Goal: Information Seeking & Learning: Learn about a topic

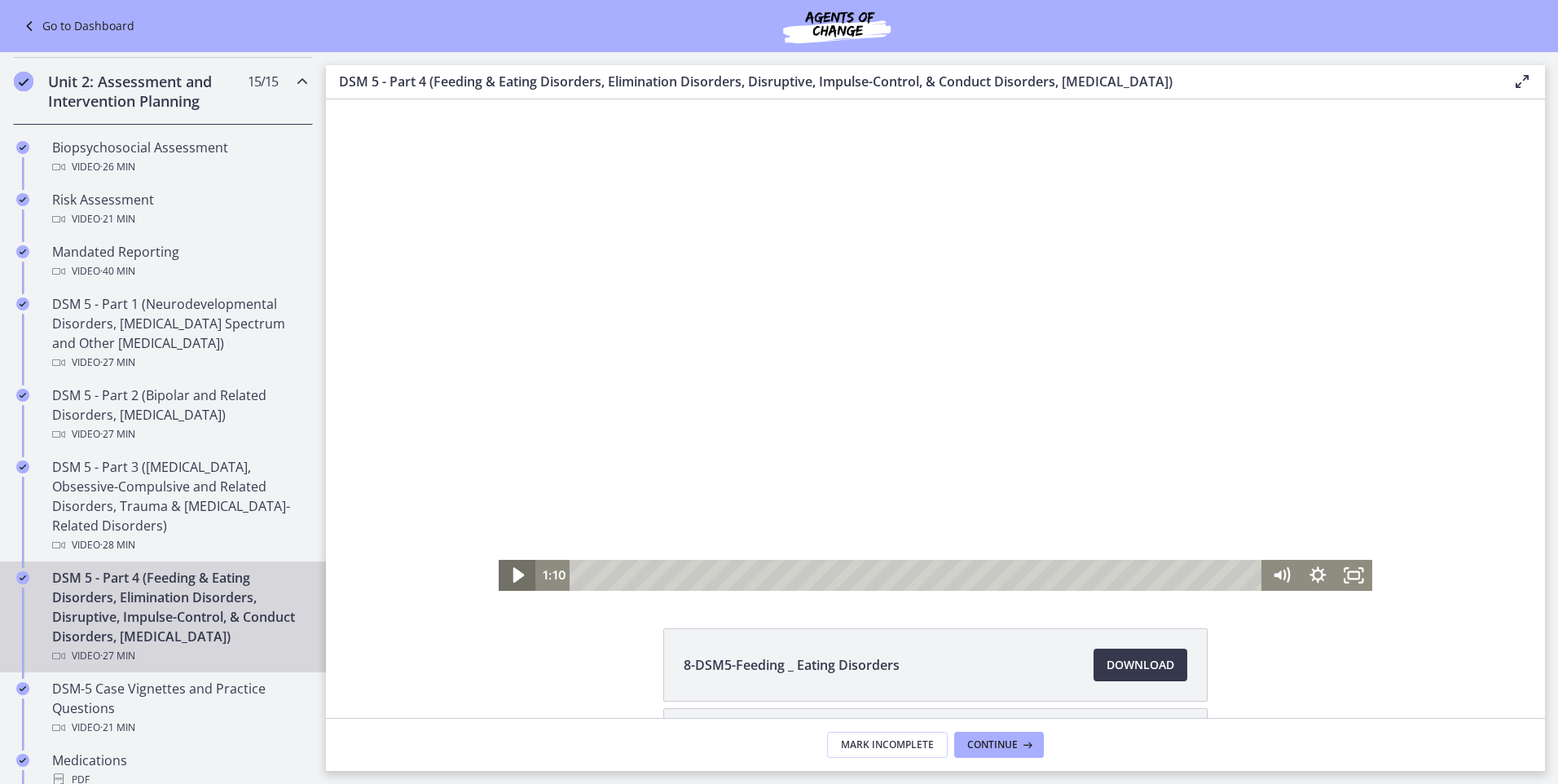
click at [507, 571] on icon "Play Video" at bounding box center [519, 575] width 44 height 37
click at [1015, 405] on div at bounding box center [935, 344] width 873 height 491
click at [1342, 571] on icon "Fullscreen" at bounding box center [1353, 575] width 36 height 31
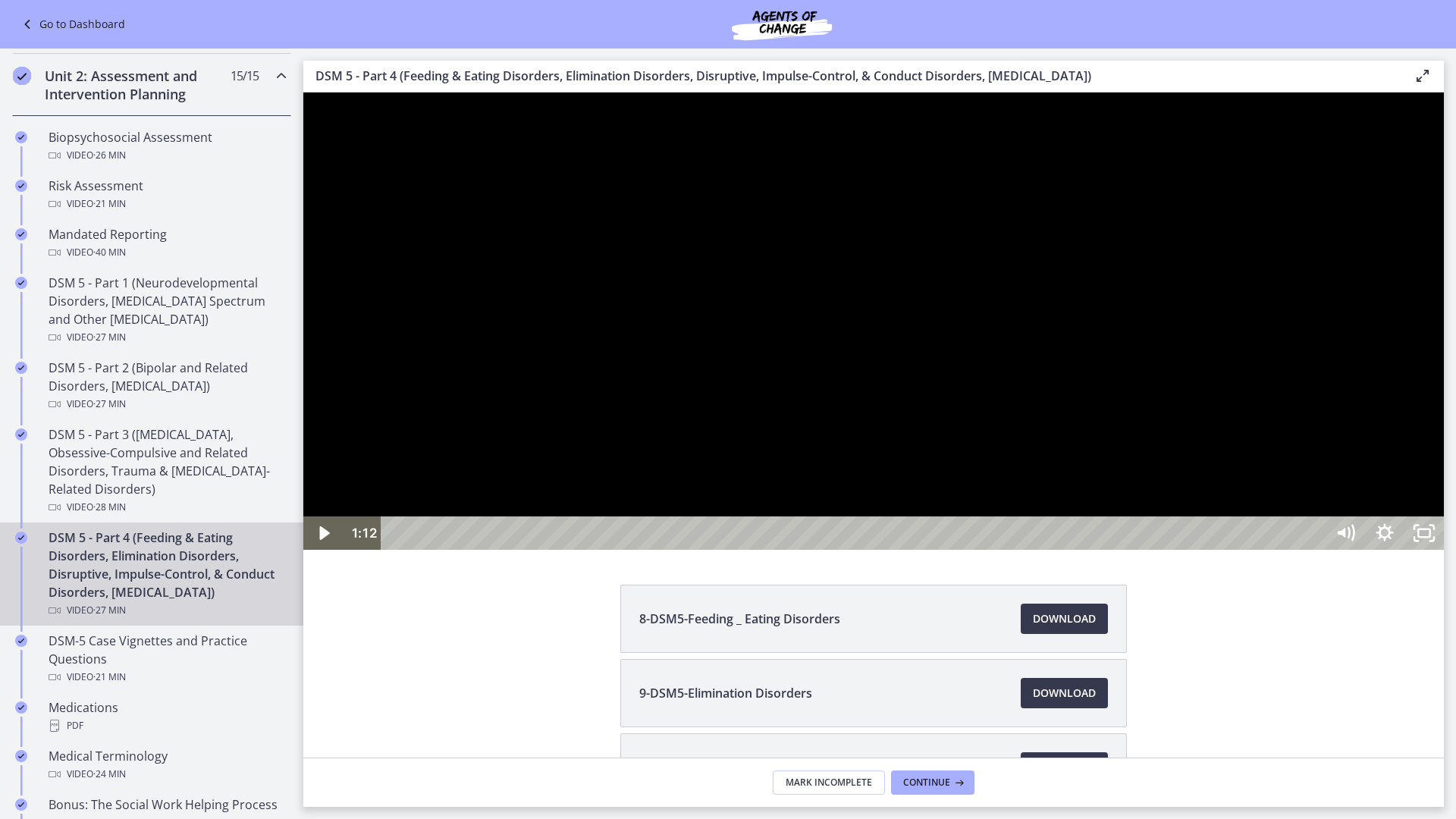
click at [1432, 550] on div at bounding box center [874, 321] width 1141 height 457
click at [1365, 517] on div "Volume" at bounding box center [1345, 462] width 40 height 108
click at [1241, 550] on div at bounding box center [874, 321] width 1141 height 457
click at [878, 550] on div at bounding box center [874, 321] width 1141 height 457
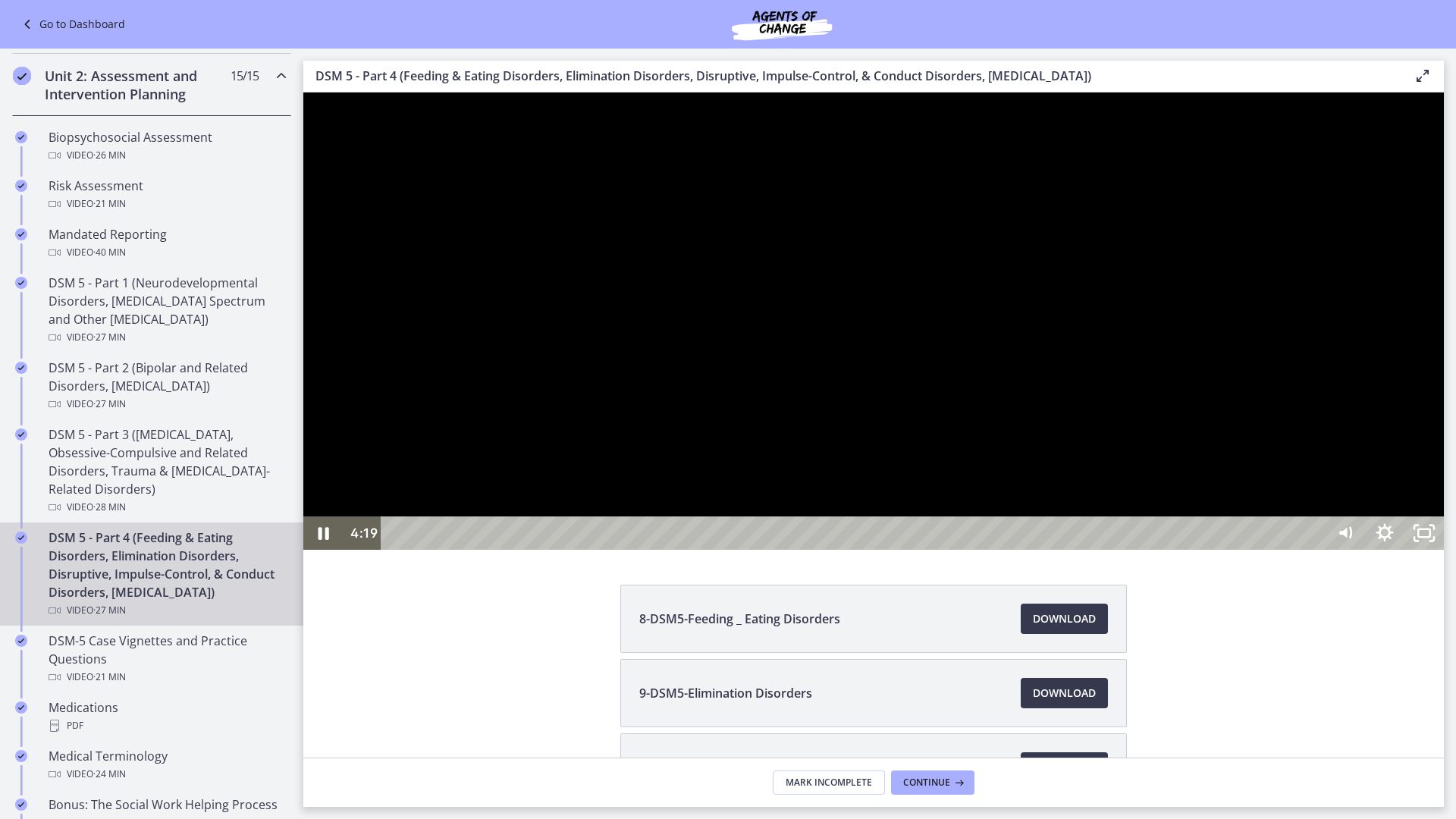
click at [1128, 550] on div at bounding box center [874, 321] width 1141 height 457
drag, startPoint x: 1074, startPoint y: 674, endPoint x: 1075, endPoint y: 691, distance: 17.0
click at [1075, 550] on div at bounding box center [874, 321] width 1141 height 457
click at [455, 550] on div "1:17" at bounding box center [856, 533] width 920 height 33
click at [1036, 550] on div at bounding box center [874, 321] width 1141 height 457
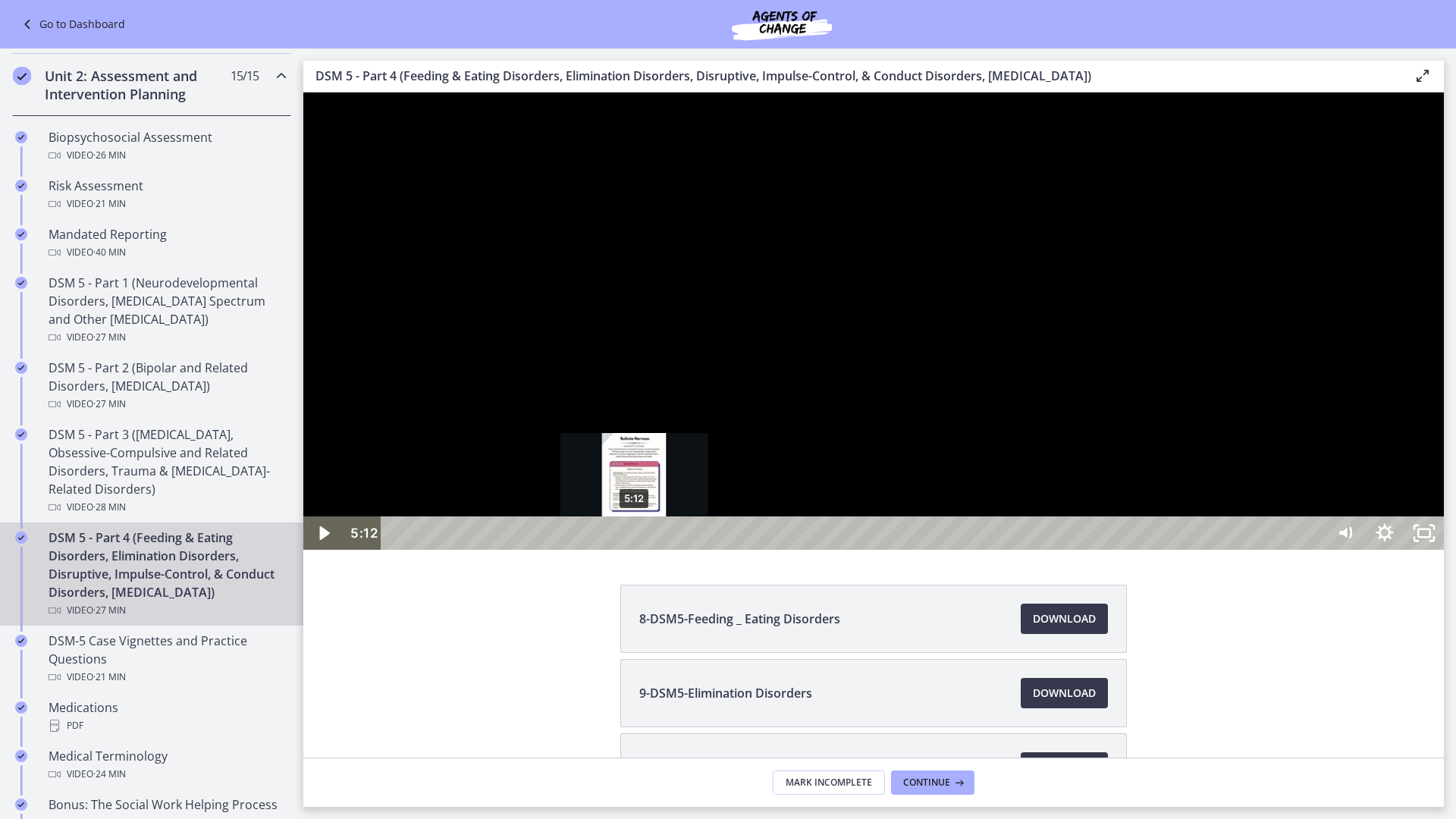
click at [635, 550] on div "5:12" at bounding box center [856, 533] width 920 height 33
click at [603, 550] on div "4:30" at bounding box center [856, 533] width 920 height 33
click at [961, 550] on div at bounding box center [874, 321] width 1141 height 457
click at [944, 550] on div at bounding box center [874, 321] width 1141 height 457
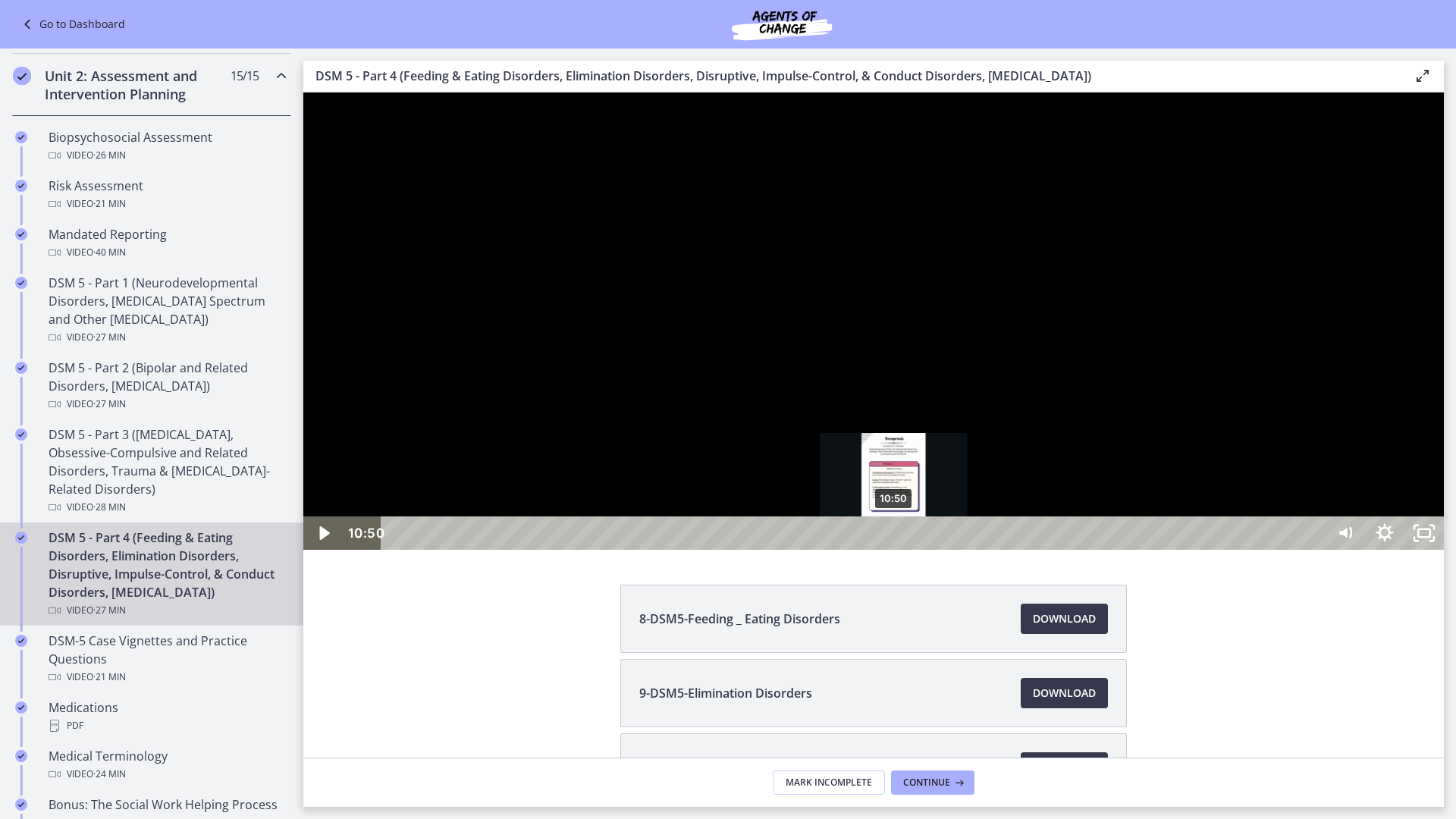
click at [894, 550] on div "10:50" at bounding box center [856, 533] width 920 height 33
click at [942, 550] on div at bounding box center [874, 321] width 1141 height 457
click at [961, 550] on div at bounding box center [874, 321] width 1141 height 457
click at [994, 550] on div at bounding box center [874, 321] width 1141 height 457
click at [1118, 430] on div at bounding box center [874, 321] width 1141 height 457
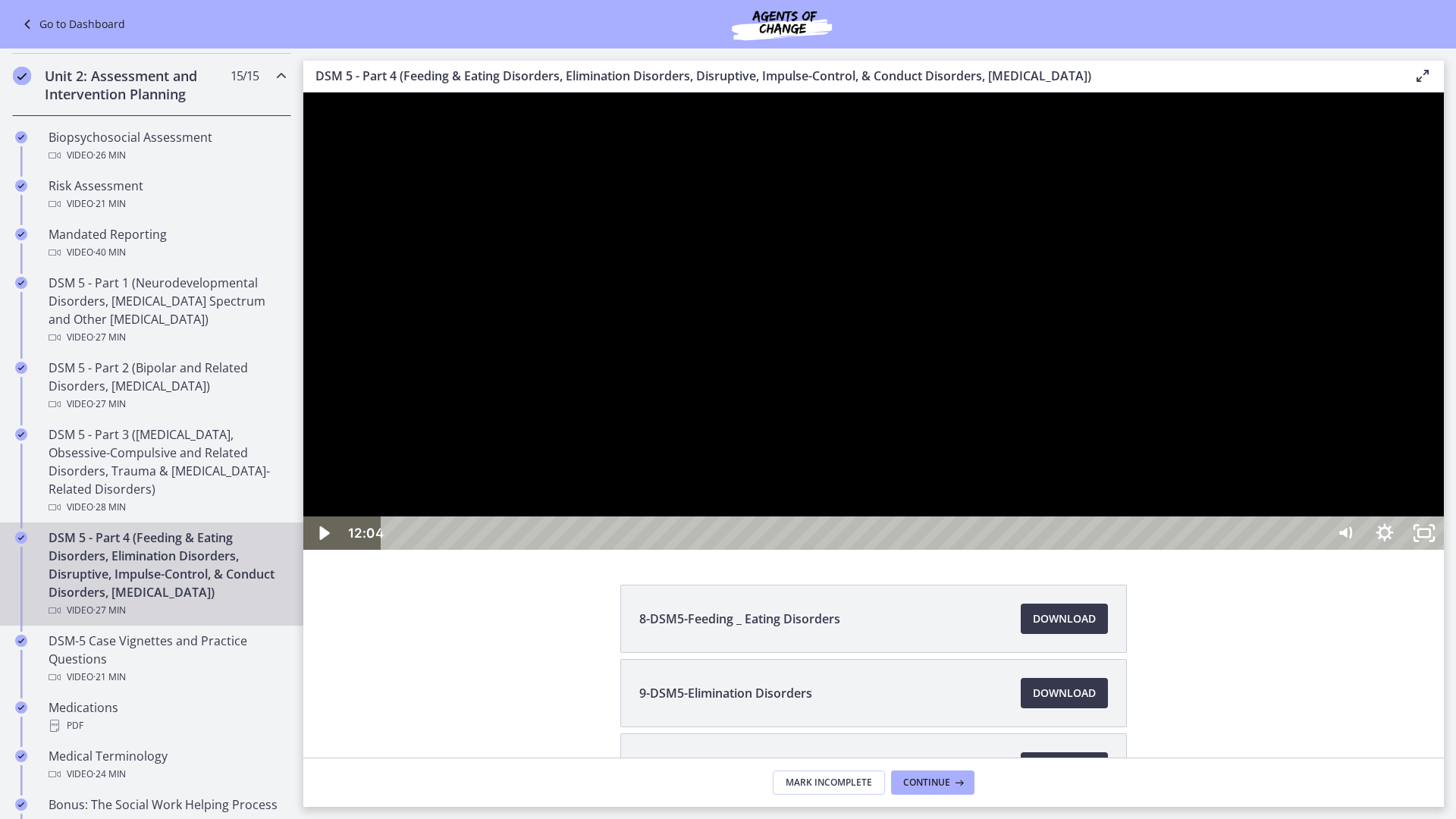
click at [1177, 550] on div at bounding box center [874, 321] width 1141 height 457
click at [936, 550] on div "11:45" at bounding box center [856, 533] width 920 height 33
click at [993, 550] on div at bounding box center [874, 321] width 1141 height 457
click at [1022, 550] on div at bounding box center [874, 321] width 1141 height 457
click at [978, 550] on div "12:39" at bounding box center [856, 533] width 920 height 33
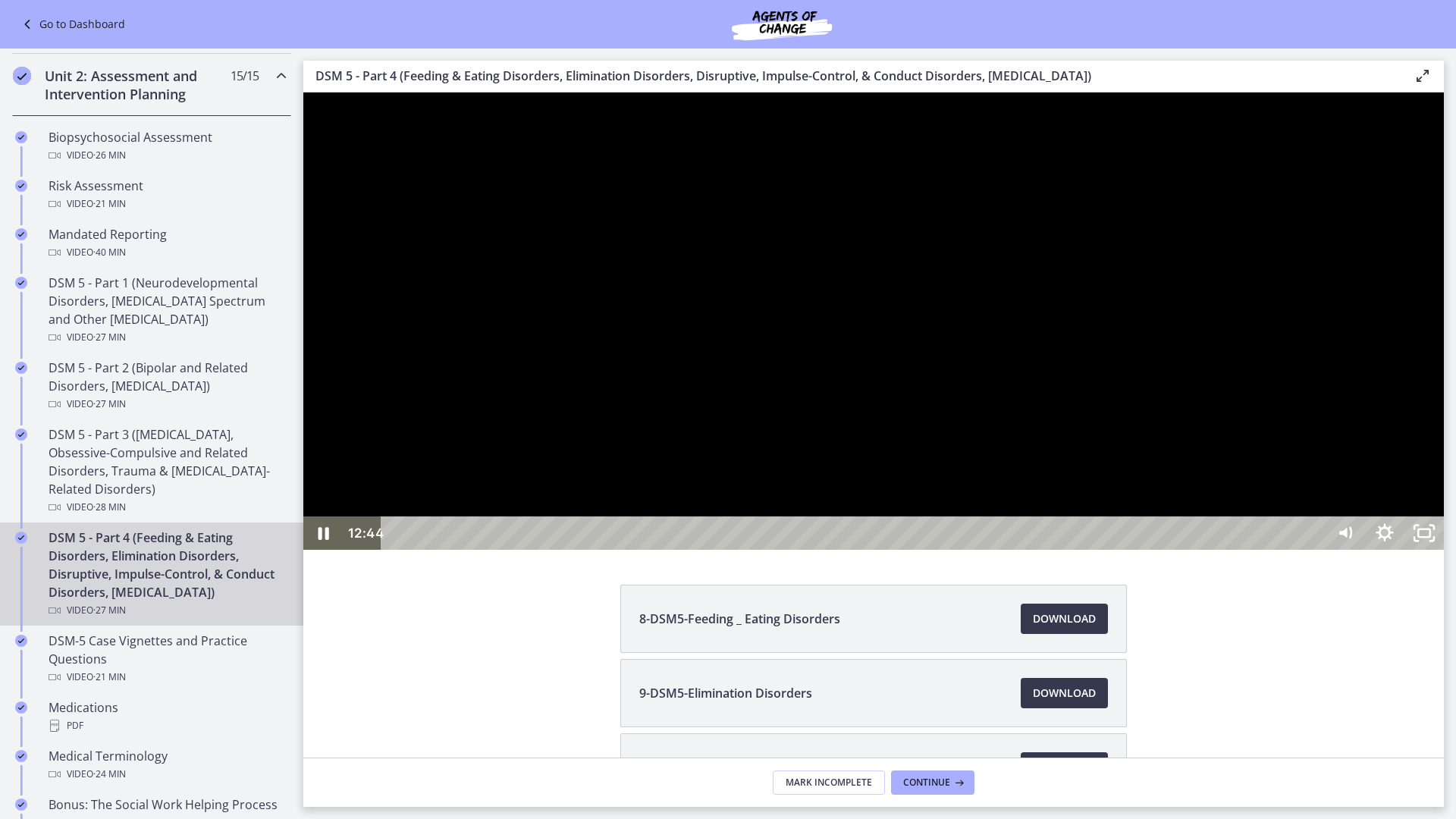
click at [1158, 550] on div at bounding box center [874, 321] width 1141 height 457
click at [1094, 550] on div at bounding box center [874, 321] width 1141 height 457
click at [806, 419] on div at bounding box center [874, 321] width 1141 height 457
click at [1040, 550] on div at bounding box center [874, 321] width 1141 height 457
click at [1130, 550] on div at bounding box center [874, 321] width 1141 height 457
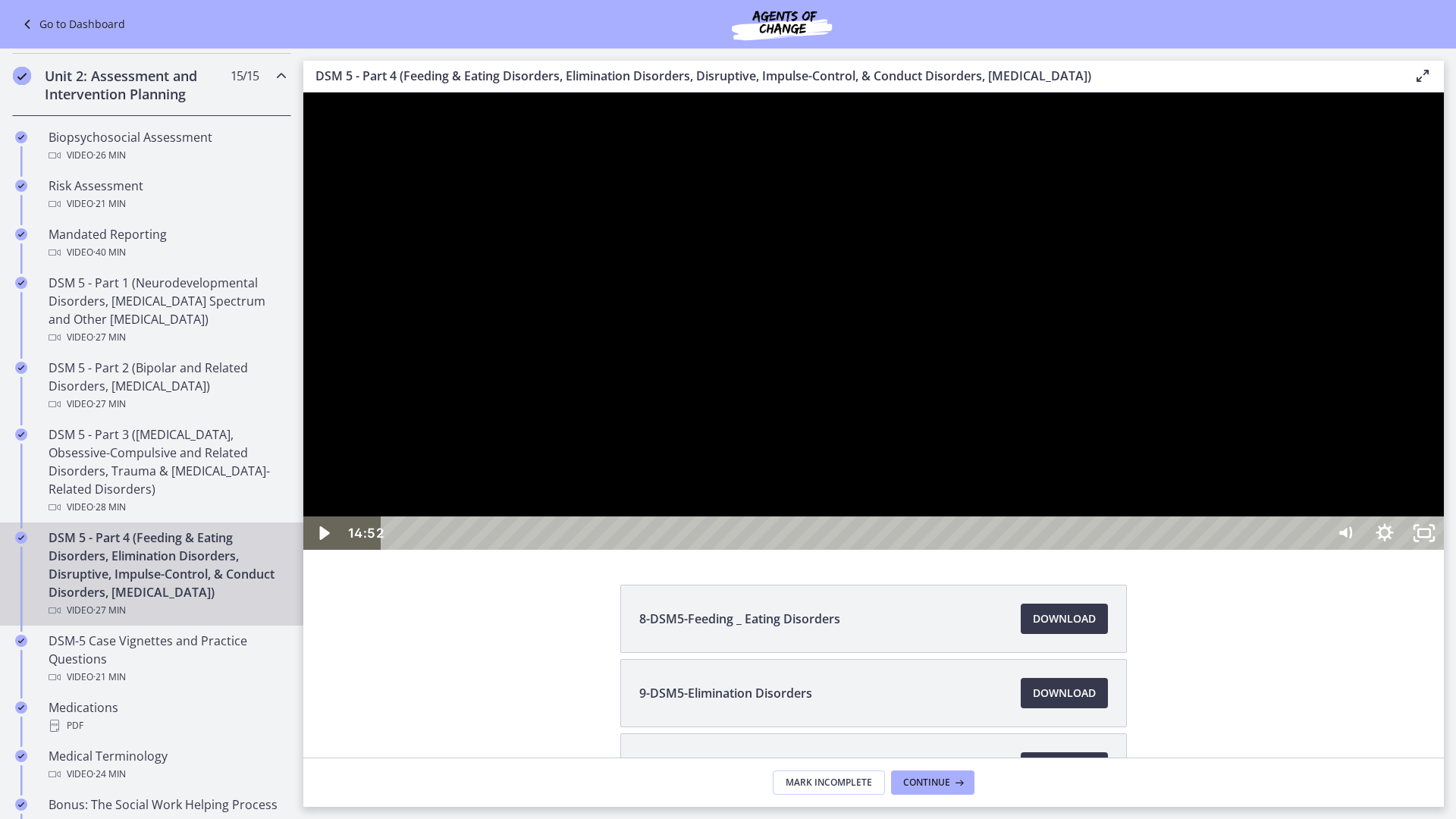
click at [1003, 535] on div at bounding box center [874, 321] width 1141 height 457
click at [983, 550] on div at bounding box center [874, 321] width 1141 height 457
click at [1060, 550] on div at bounding box center [874, 321] width 1141 height 457
click at [1444, 120] on div at bounding box center [874, 321] width 1141 height 457
click at [1044, 534] on div at bounding box center [874, 321] width 1141 height 457
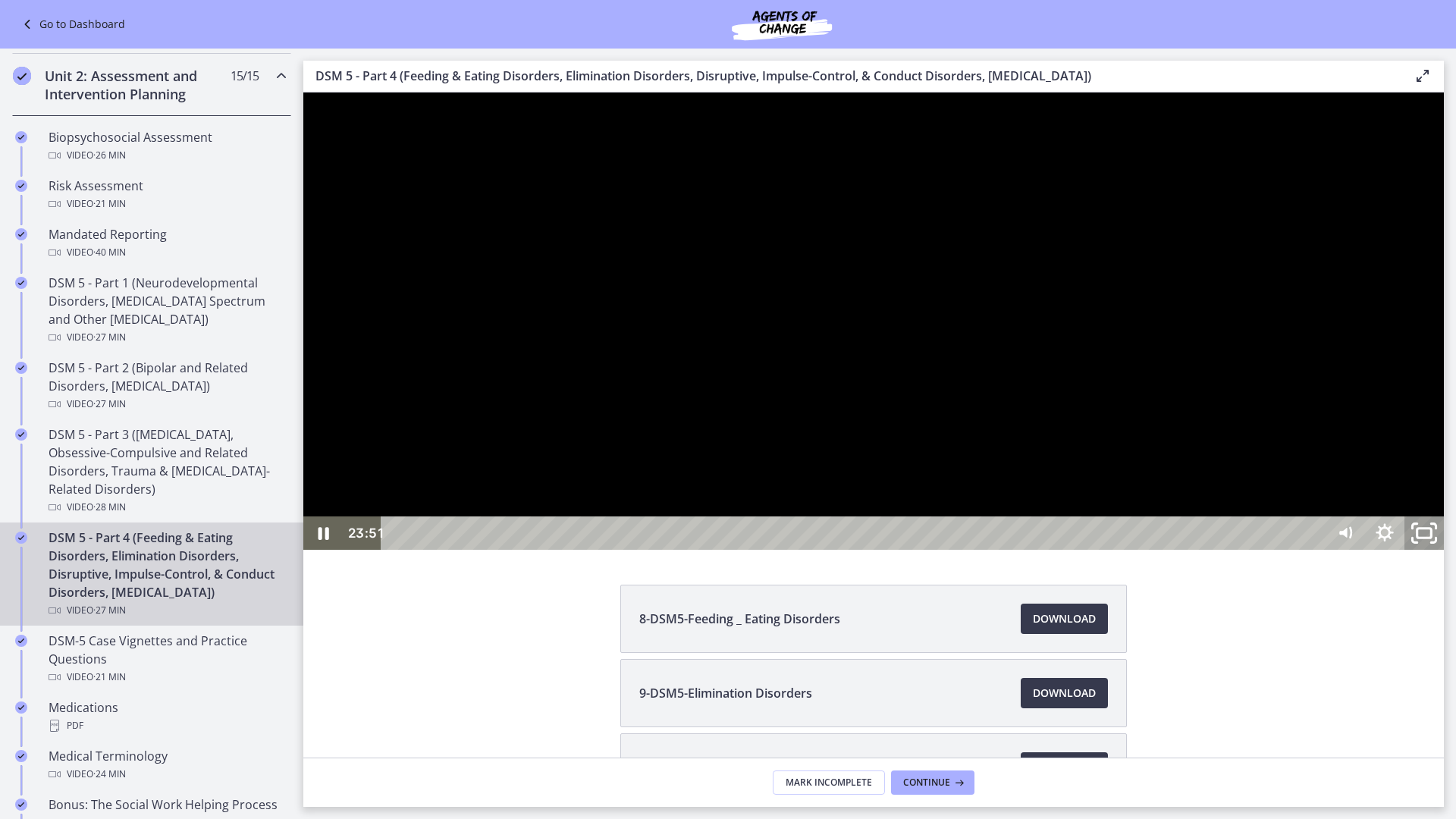
click at [1448, 554] on icon "Unfullscreen" at bounding box center [1424, 533] width 47 height 40
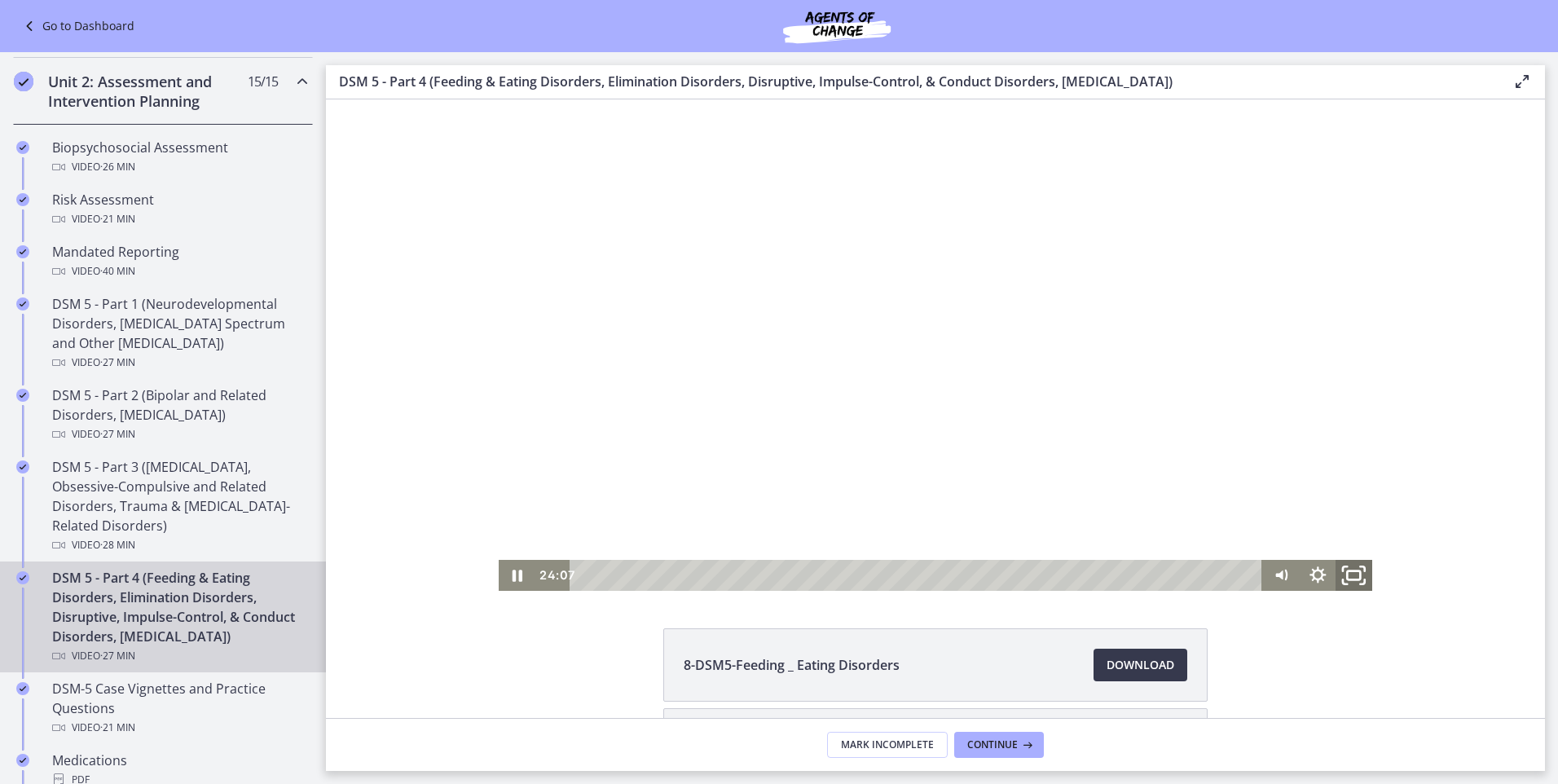
click at [1346, 575] on icon "Fullscreen" at bounding box center [1354, 575] width 44 height 37
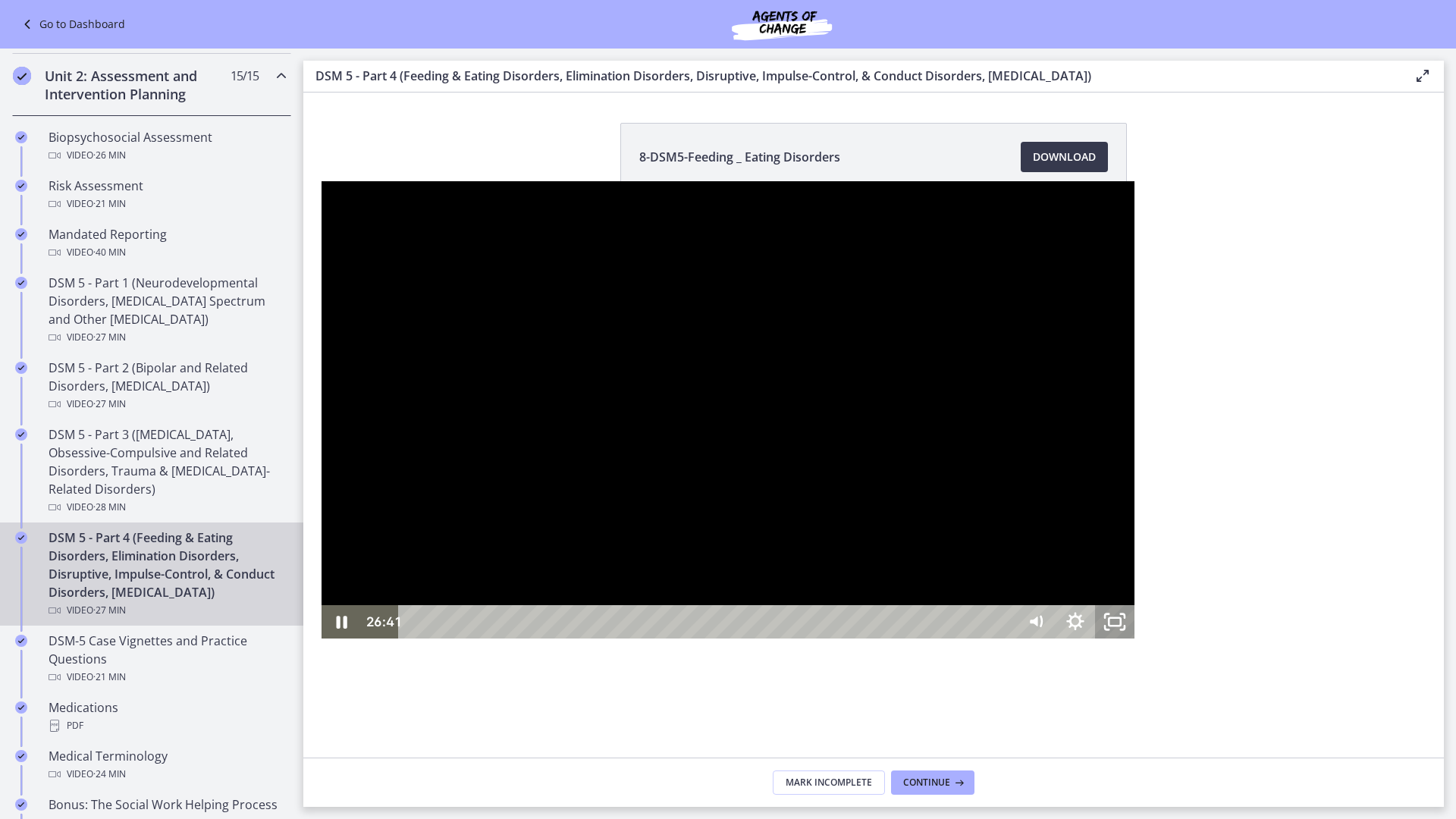
click at [1134, 637] on icon "Unfullscreen" at bounding box center [1115, 621] width 40 height 33
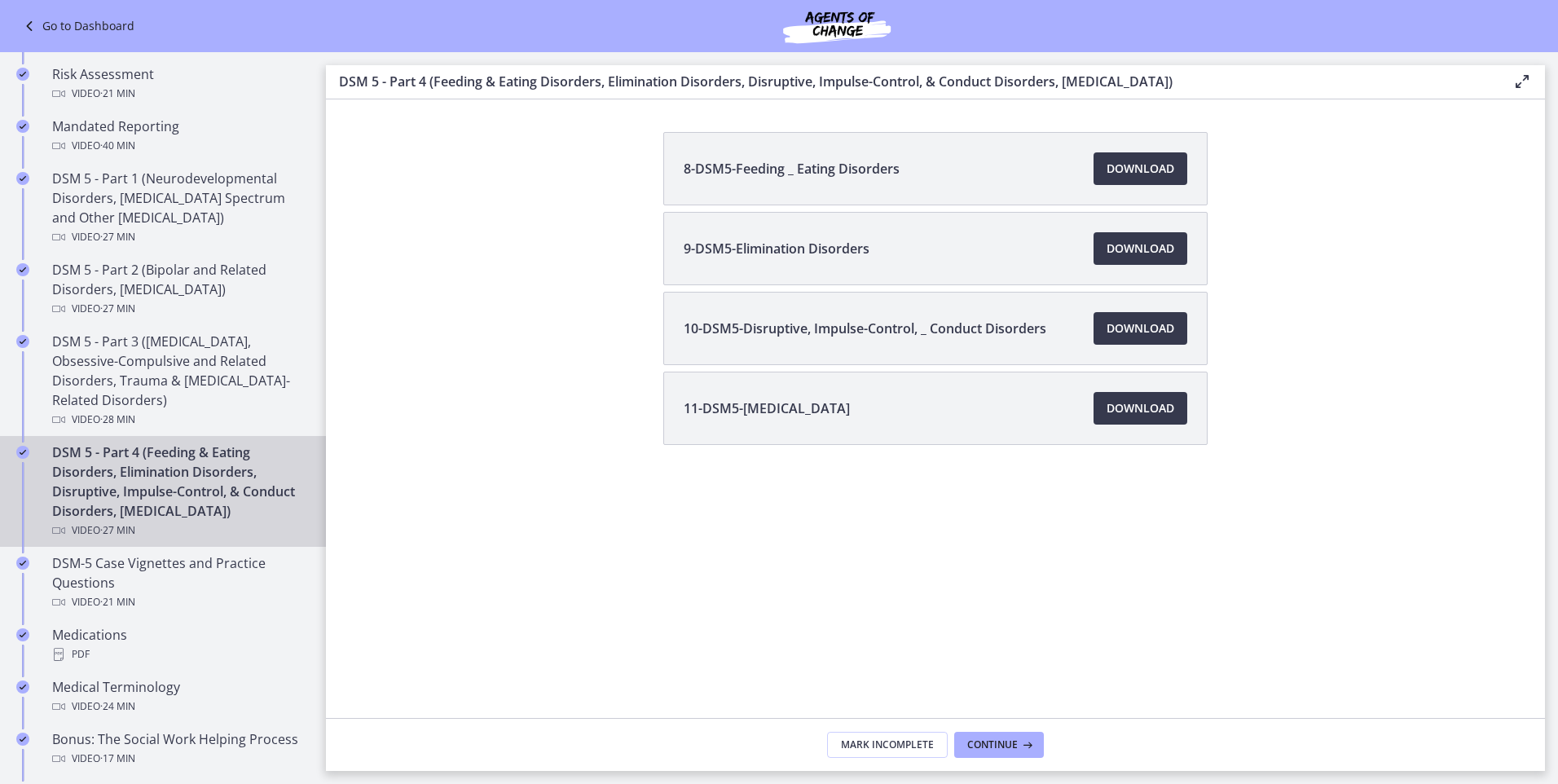
scroll to position [652, 0]
